Goal: Task Accomplishment & Management: Complete application form

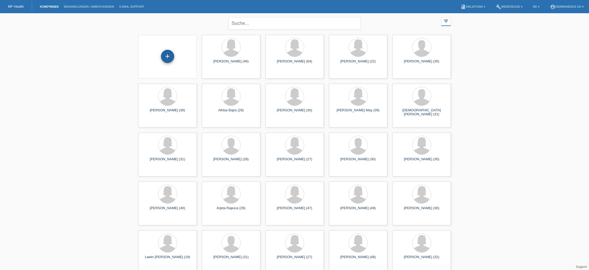
click at [169, 55] on div "+" at bounding box center [167, 56] width 13 height 13
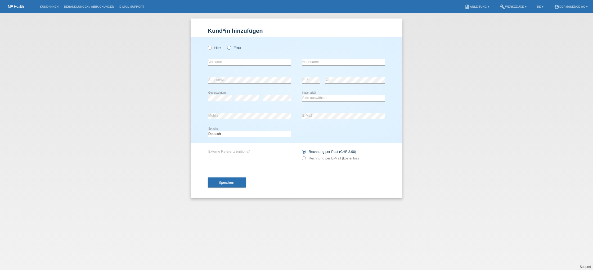
drag, startPoint x: 230, startPoint y: 48, endPoint x: 235, endPoint y: 73, distance: 25.4
click at [226, 45] on icon at bounding box center [226, 45] width 0 height 0
click at [231, 48] on input "Frau" at bounding box center [228, 47] width 3 height 3
radio input "true"
click at [229, 68] on div "error Vorname" at bounding box center [249, 62] width 83 height 18
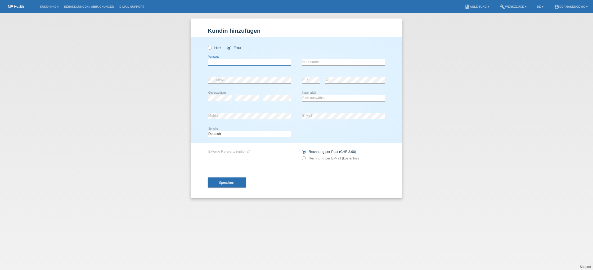
click at [231, 64] on input "text" at bounding box center [249, 62] width 83 height 7
type input "Gian Franca"
click at [316, 62] on input "text" at bounding box center [343, 62] width 83 height 7
type input "Addis"
click at [316, 98] on select "Bitte auswählen... Schweiz Deutschland Liechtenstein Österreich ------------ Af…" at bounding box center [343, 98] width 83 height 6
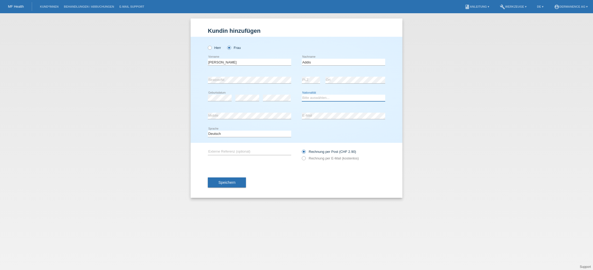
select select "CH"
click at [302, 95] on select "Bitte auswählen... Schweiz Deutschland Liechtenstein Österreich ------------ Af…" at bounding box center [343, 98] width 83 height 6
drag, startPoint x: 312, startPoint y: 159, endPoint x: 308, endPoint y: 161, distance: 4.3
click at [312, 159] on label "Rechnung per E-Mail (kostenlos)" at bounding box center [330, 158] width 57 height 4
click at [305, 159] on input "Rechnung per E-Mail (kostenlos)" at bounding box center [303, 159] width 3 height 7
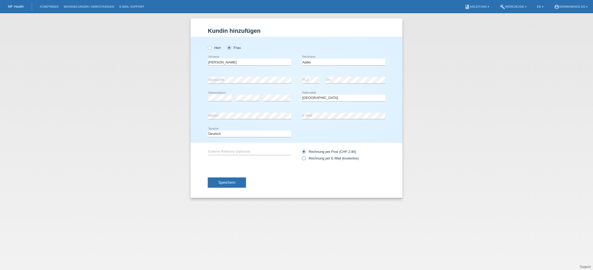
radio input "true"
click at [226, 185] on span "Speichern" at bounding box center [226, 183] width 17 height 4
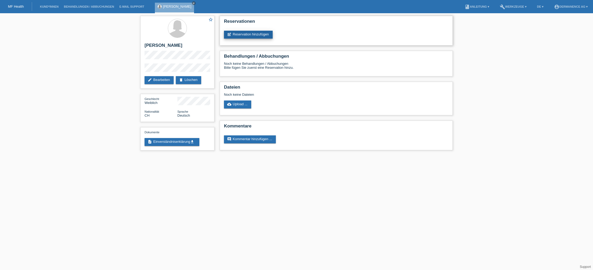
click at [247, 33] on link "post_add Reservation hinzufügen" at bounding box center [248, 35] width 49 height 8
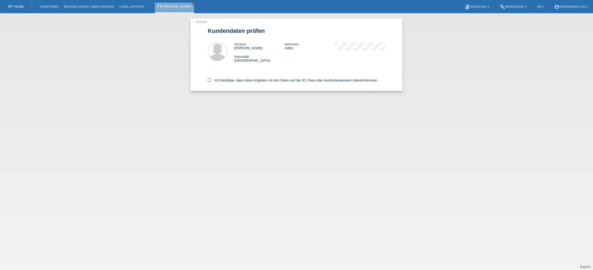
click at [210, 81] on icon at bounding box center [209, 79] width 3 height 3
click at [210, 81] on input "Ich bestätige, dass diese Angaben mit den Daten auf der ID, Pass oder Ausländer…" at bounding box center [209, 79] width 3 height 3
checkbox input "true"
